Goal: Task Accomplishment & Management: Use online tool/utility

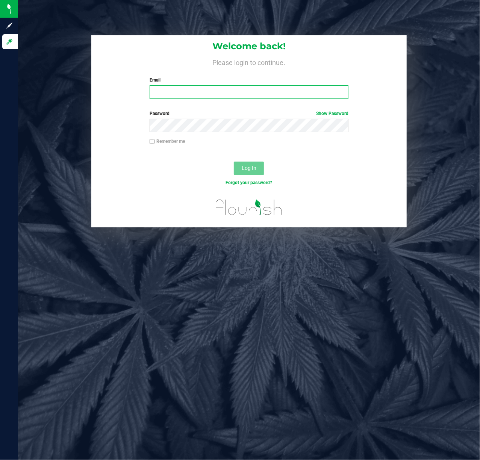
click at [160, 95] on input "Email" at bounding box center [249, 92] width 199 height 14
type input "[EMAIL_ADDRESS][DOMAIN_NAME]"
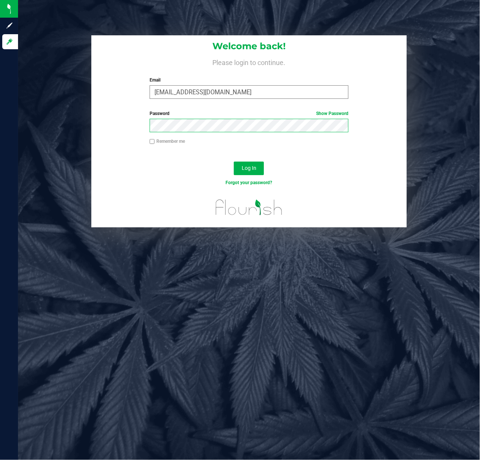
click at [234, 162] on button "Log In" at bounding box center [249, 169] width 30 height 14
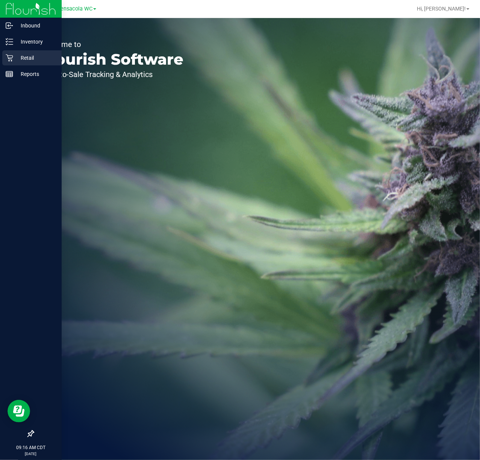
click at [9, 56] on icon at bounding box center [10, 58] width 8 height 8
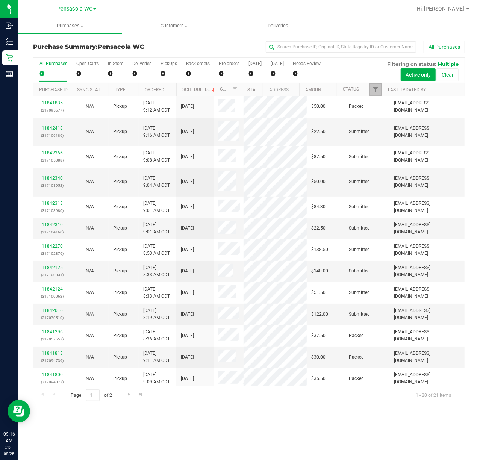
click at [375, 92] on span "Filter" at bounding box center [376, 89] width 6 height 6
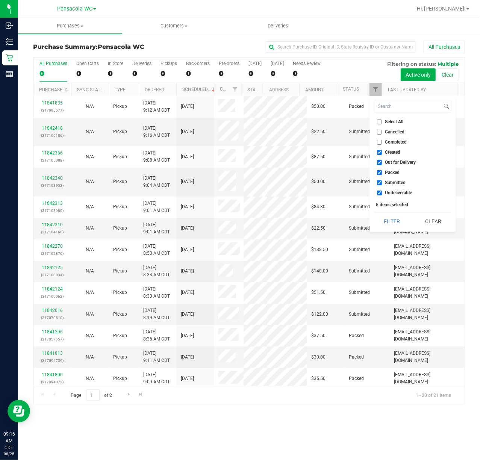
click at [391, 120] on span "Select All" at bounding box center [394, 122] width 18 height 5
click at [382, 120] on input "Select All" at bounding box center [379, 122] width 5 height 5
checkbox input "true"
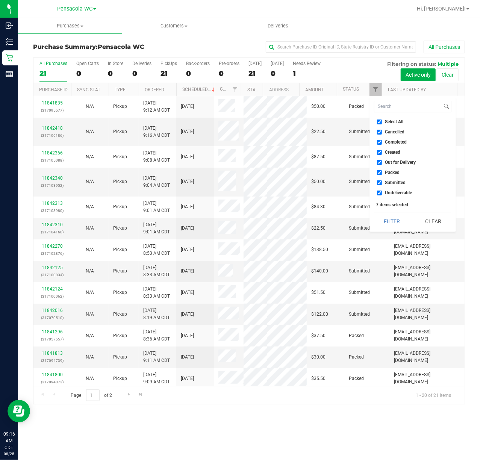
click at [393, 120] on span "Select All" at bounding box center [394, 122] width 18 height 5
click at [382, 120] on input "Select All" at bounding box center [379, 122] width 5 height 5
checkbox input "false"
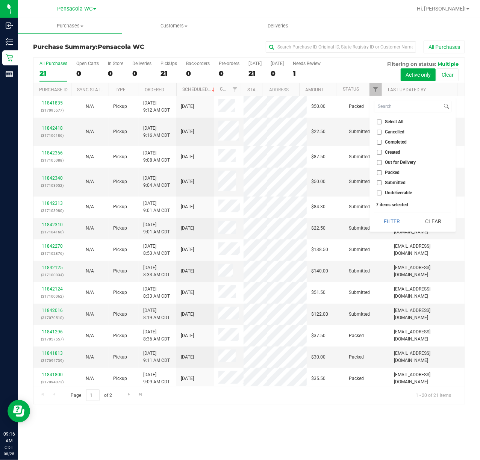
checkbox input "false"
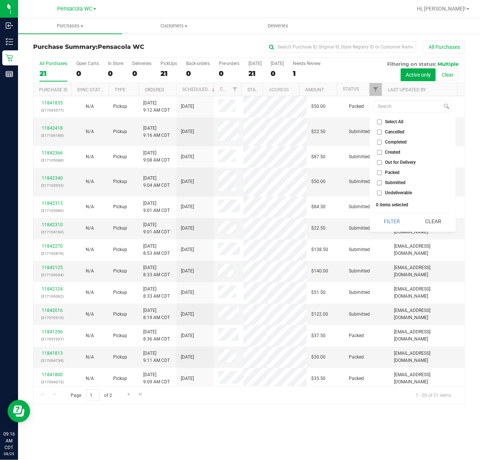
click at [400, 183] on span "Submitted" at bounding box center [395, 182] width 21 height 5
click at [382, 183] on input "Submitted" at bounding box center [379, 182] width 5 height 5
checkbox input "true"
click at [389, 220] on button "Filter" at bounding box center [392, 221] width 36 height 17
